Goal: Leave review/rating: Leave review/rating

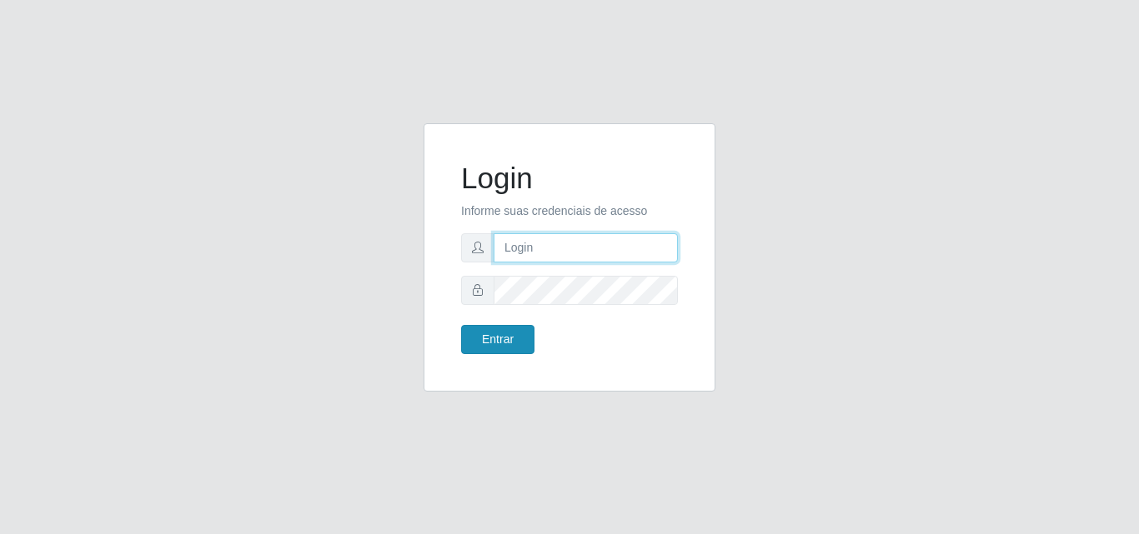
type input "[PERSON_NAME][EMAIL_ADDRESS][DOMAIN_NAME]"
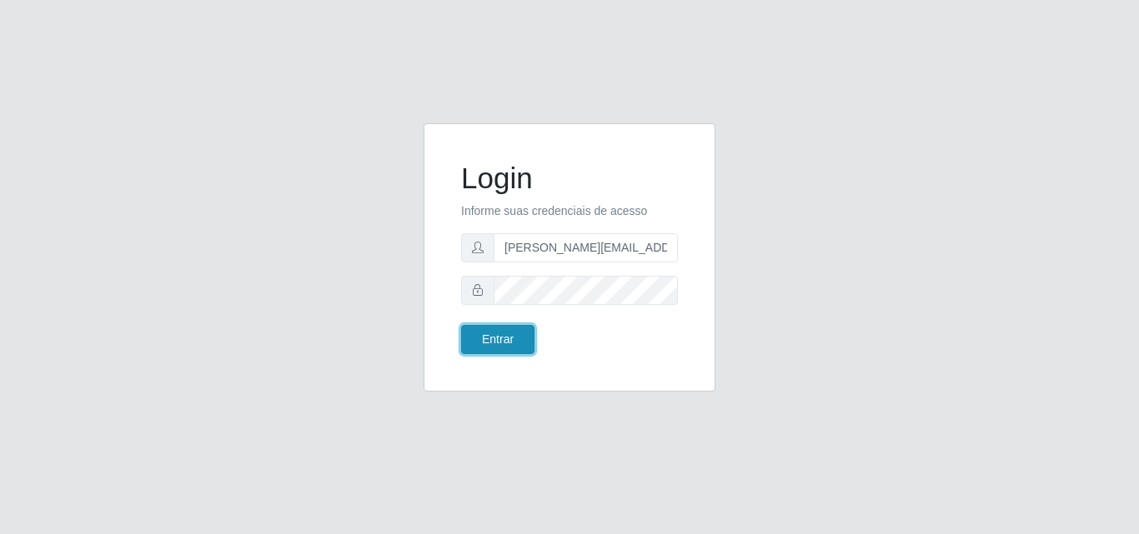
click at [498, 341] on button "Entrar" at bounding box center [497, 339] width 73 height 29
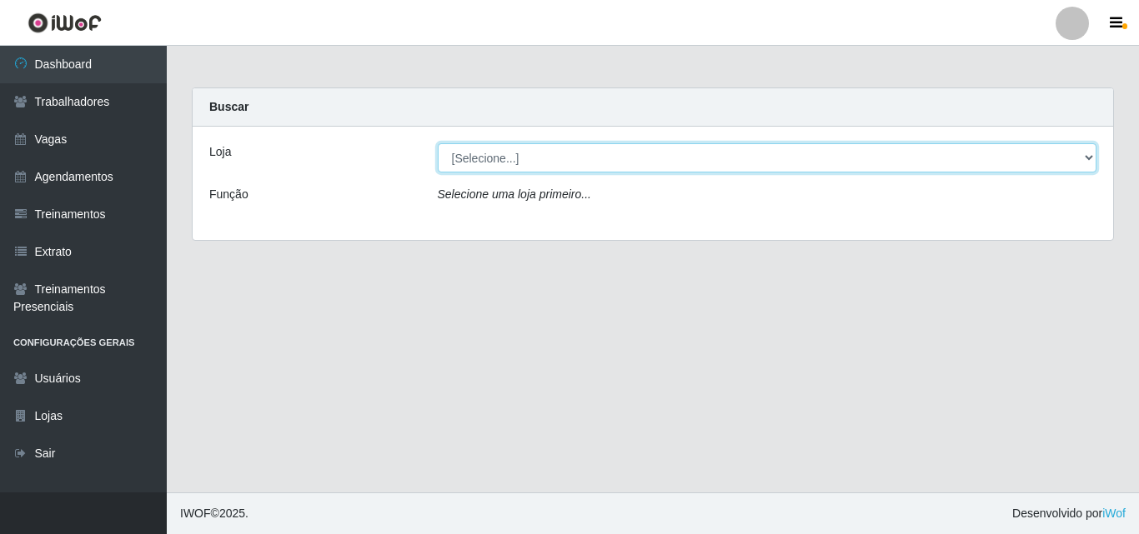
click at [1078, 156] on select "[Selecione...] Sempre Tem - [GEOGRAPHIC_DATA]" at bounding box center [767, 157] width 659 height 29
select select "508"
click at [438, 143] on select "[Selecione...] Sempre Tem - [GEOGRAPHIC_DATA]" at bounding box center [767, 157] width 659 height 29
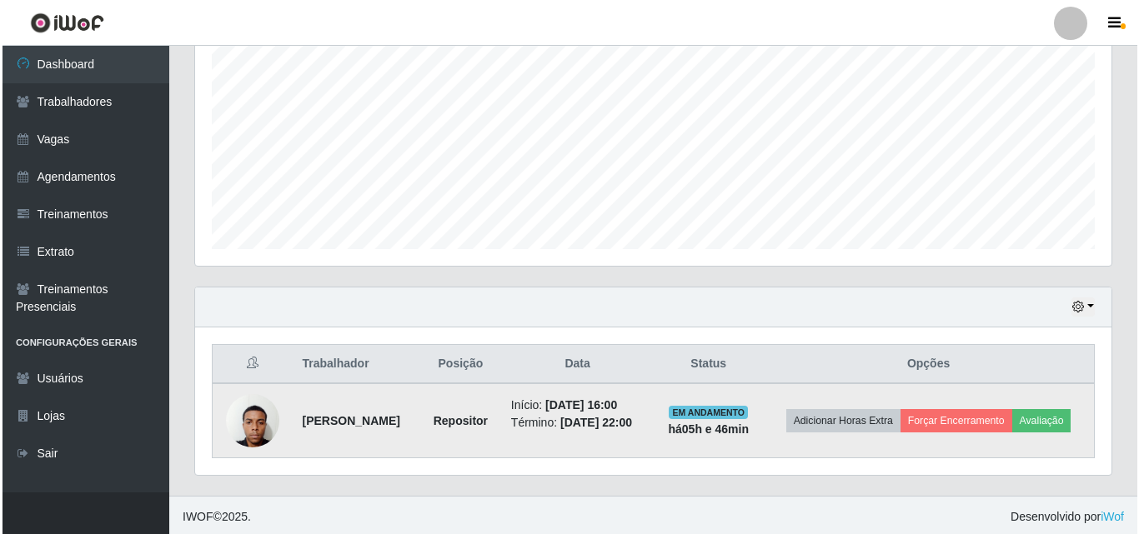
scroll to position [350, 0]
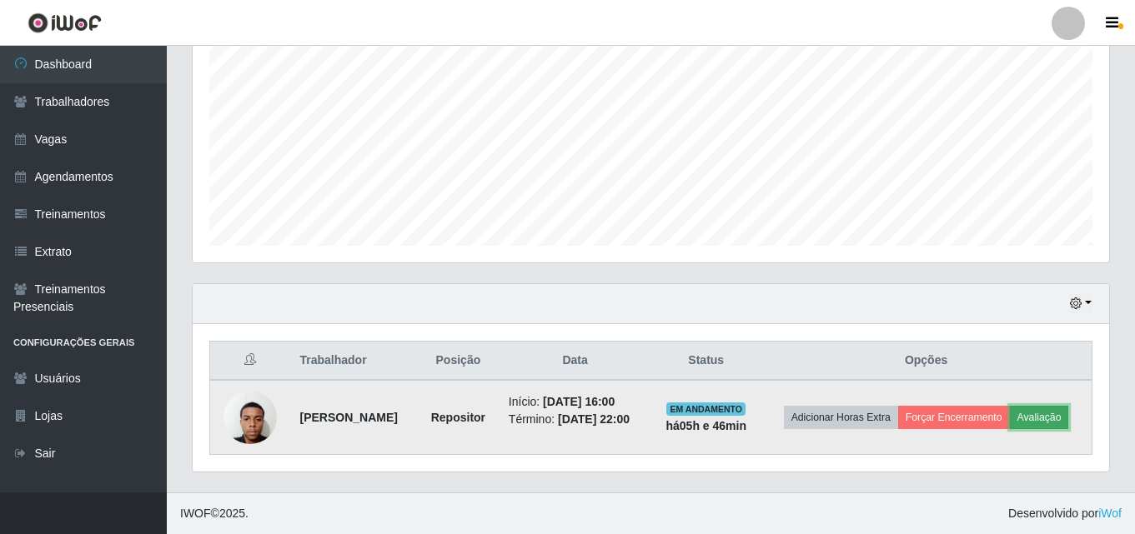
click at [1050, 417] on button "Avaliação" at bounding box center [1038, 417] width 59 height 23
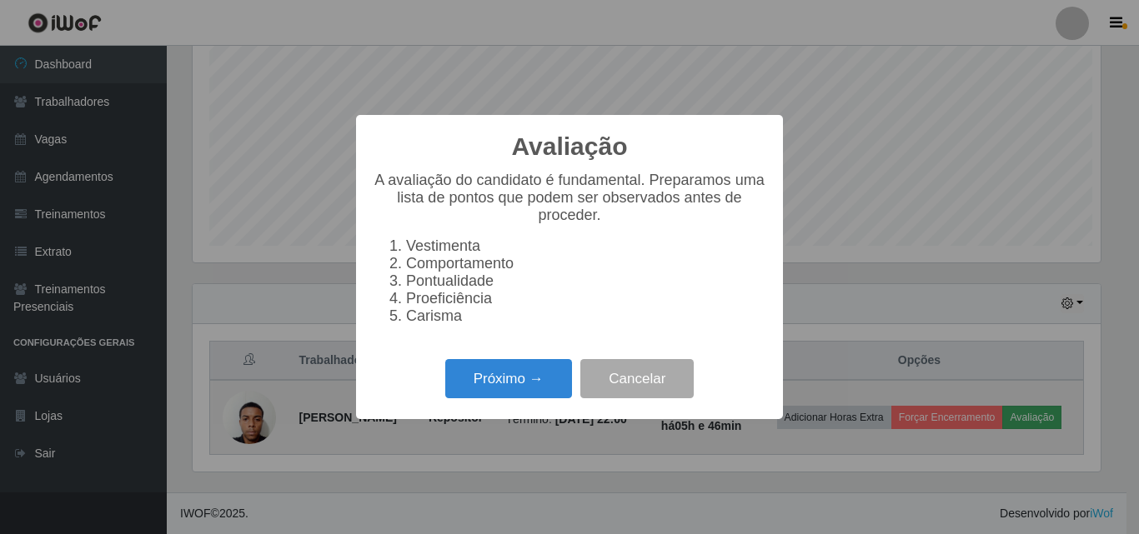
scroll to position [346, 908]
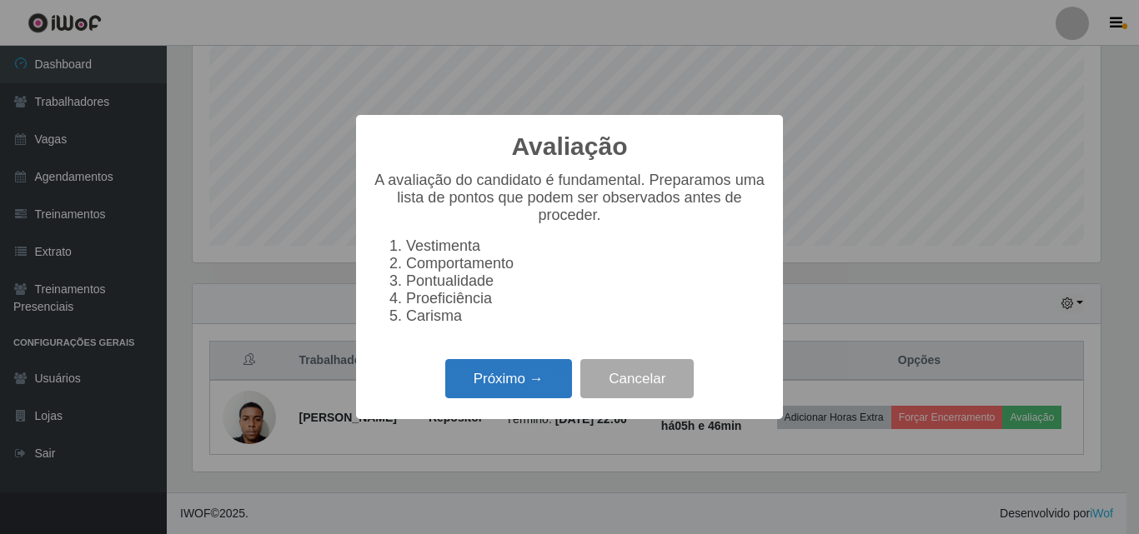
click at [488, 393] on button "Próximo →" at bounding box center [508, 378] width 127 height 39
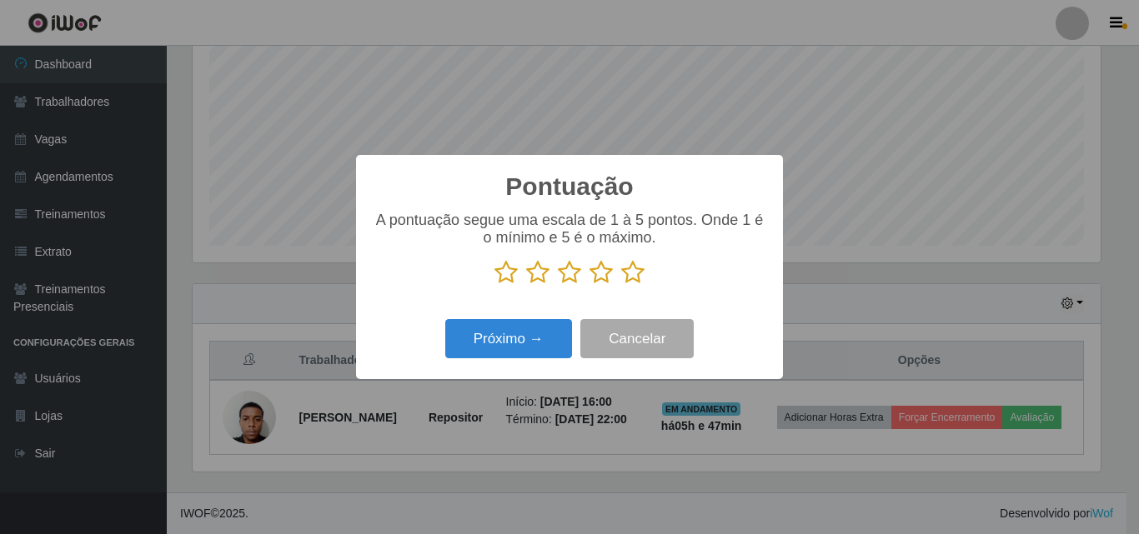
click at [508, 273] on icon at bounding box center [505, 272] width 23 height 25
click at [494, 285] on input "radio" at bounding box center [494, 285] width 0 height 0
click at [571, 276] on icon at bounding box center [569, 272] width 23 height 25
click at [558, 285] on input "radio" at bounding box center [558, 285] width 0 height 0
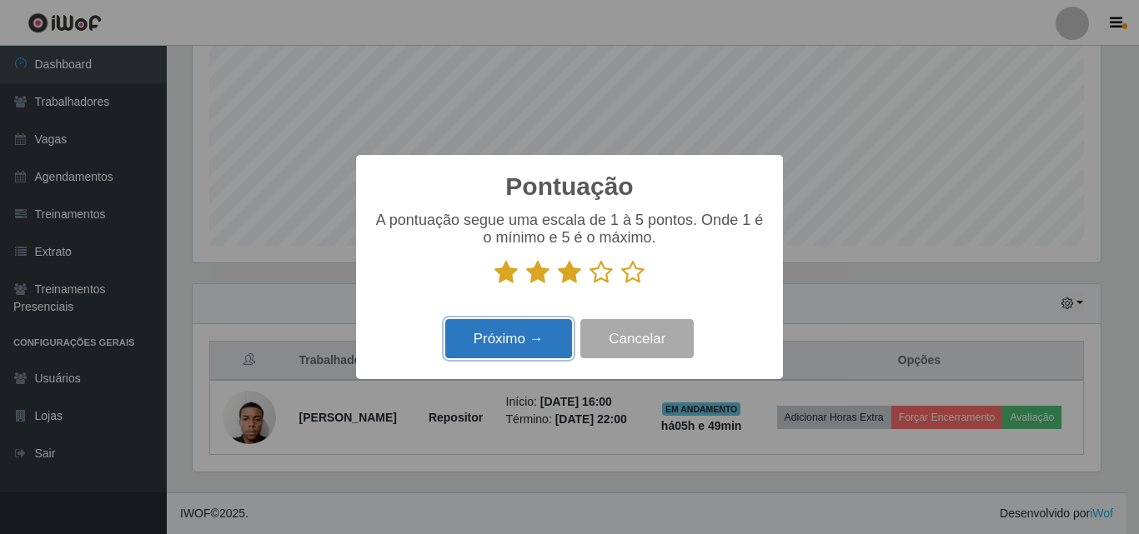
click at [512, 342] on button "Próximo →" at bounding box center [508, 338] width 127 height 39
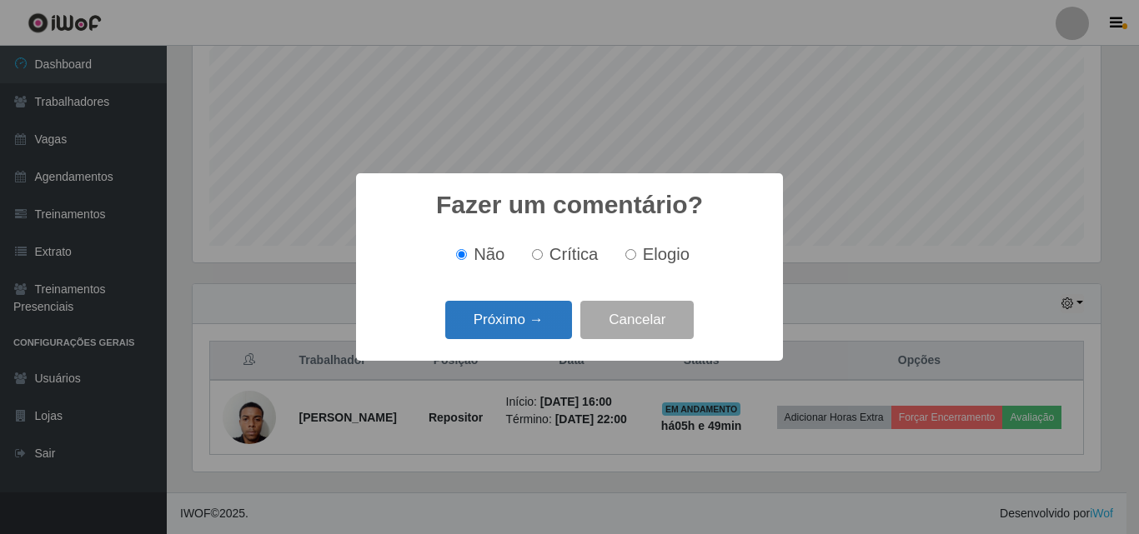
click at [521, 319] on button "Próximo →" at bounding box center [508, 320] width 127 height 39
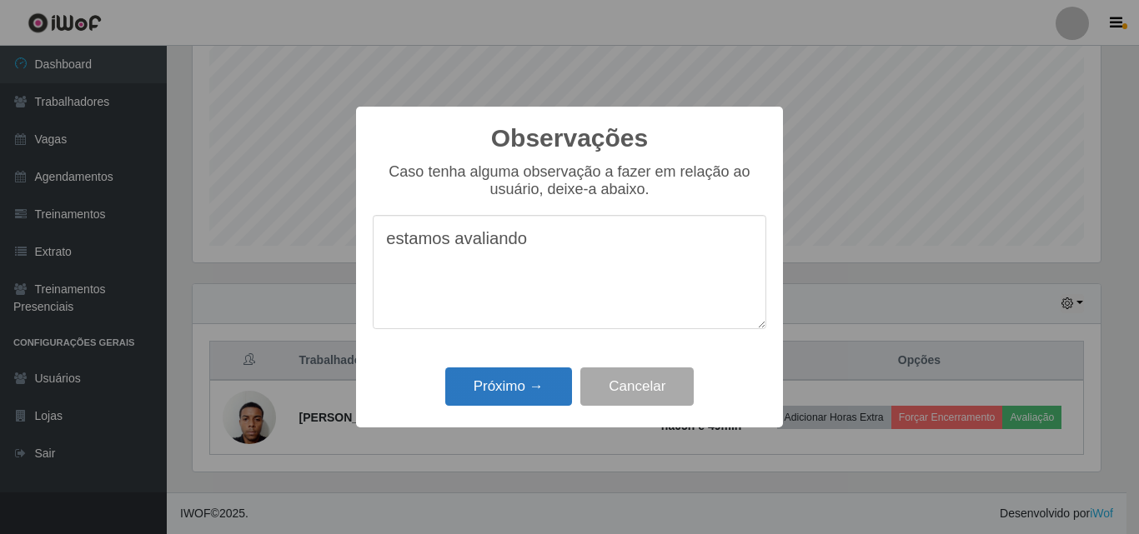
type textarea "estamos avaliando"
click at [494, 393] on button "Próximo →" at bounding box center [508, 387] width 127 height 39
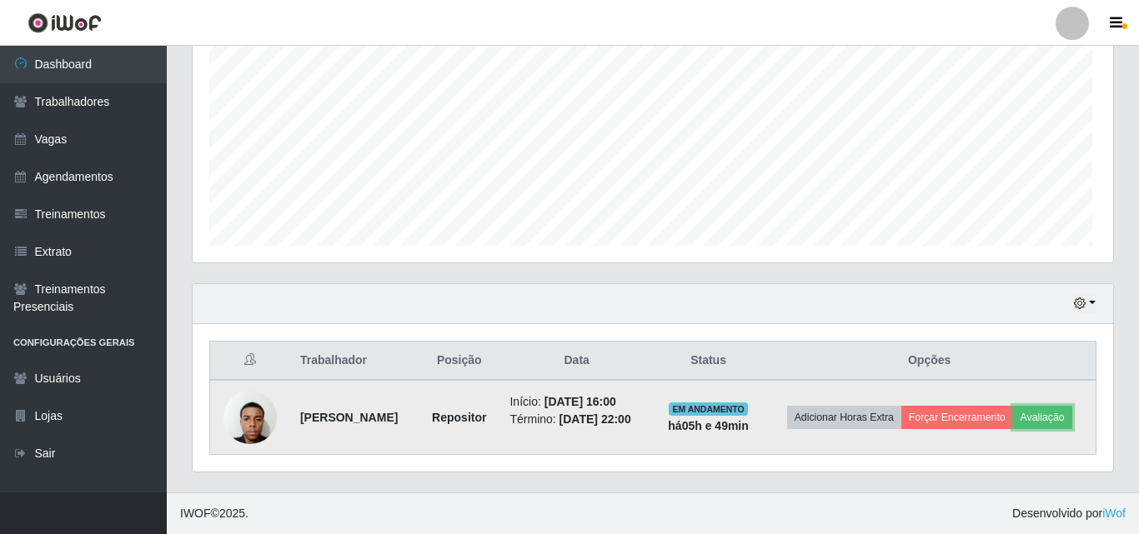
scroll to position [346, 916]
click at [964, 417] on button "Forçar Encerramento" at bounding box center [954, 417] width 112 height 23
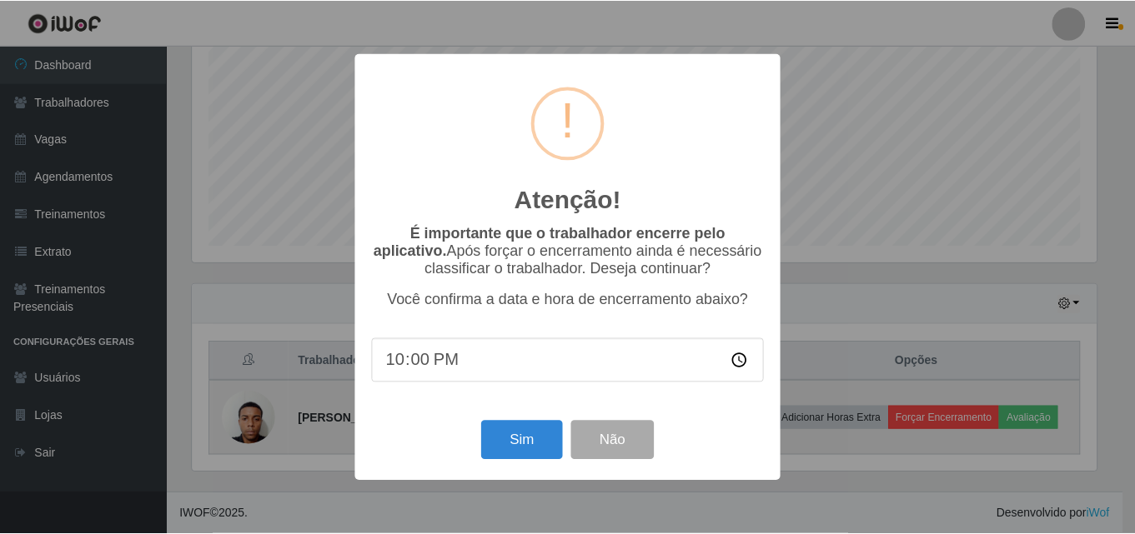
scroll to position [346, 908]
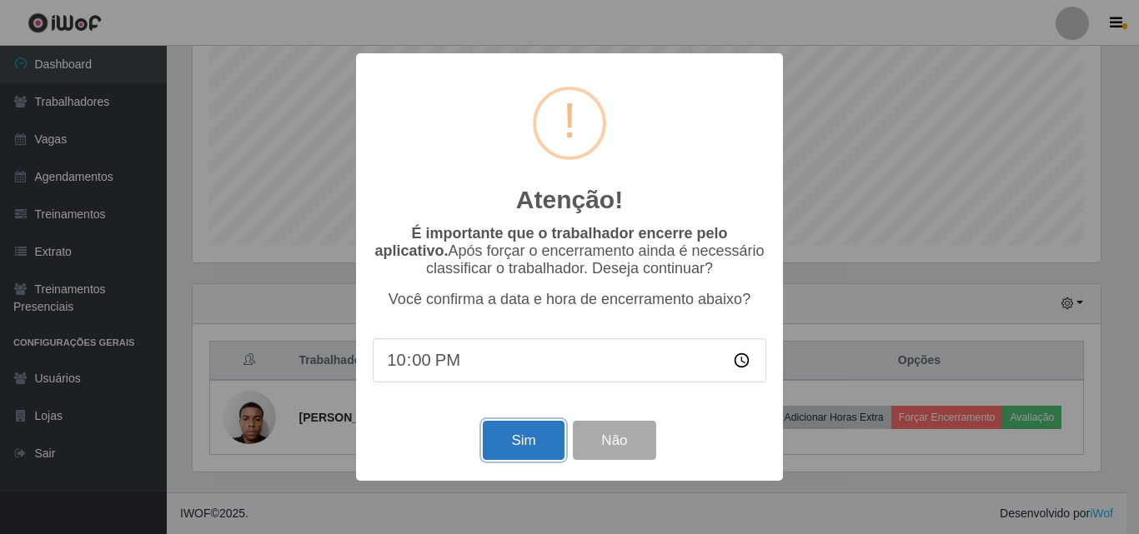
click at [525, 449] on button "Sim" at bounding box center [523, 440] width 81 height 39
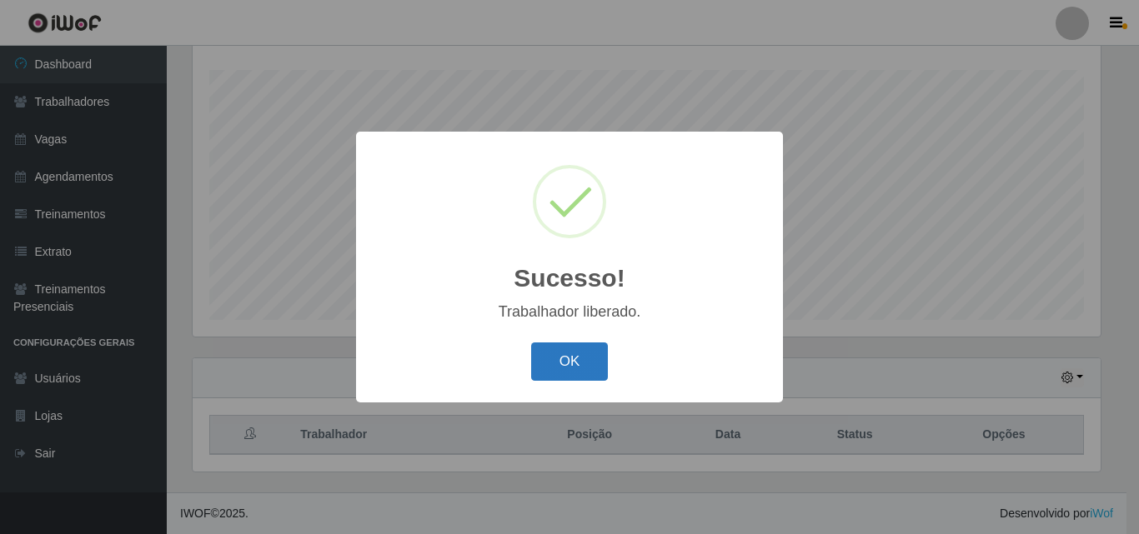
click at [567, 361] on button "OK" at bounding box center [570, 362] width 78 height 39
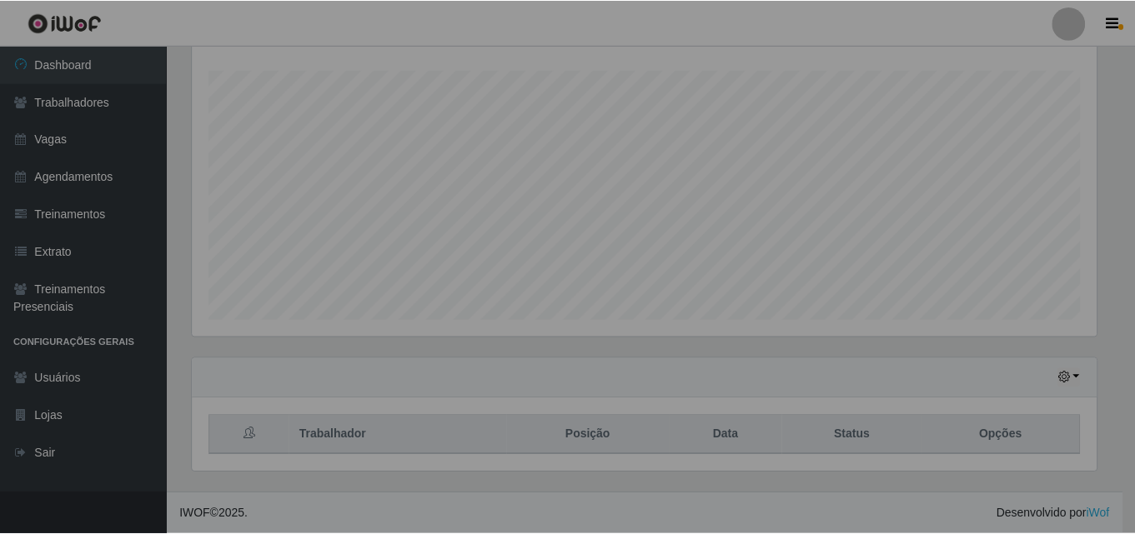
scroll to position [346, 916]
